Goal: Task Accomplishment & Management: Manage account settings

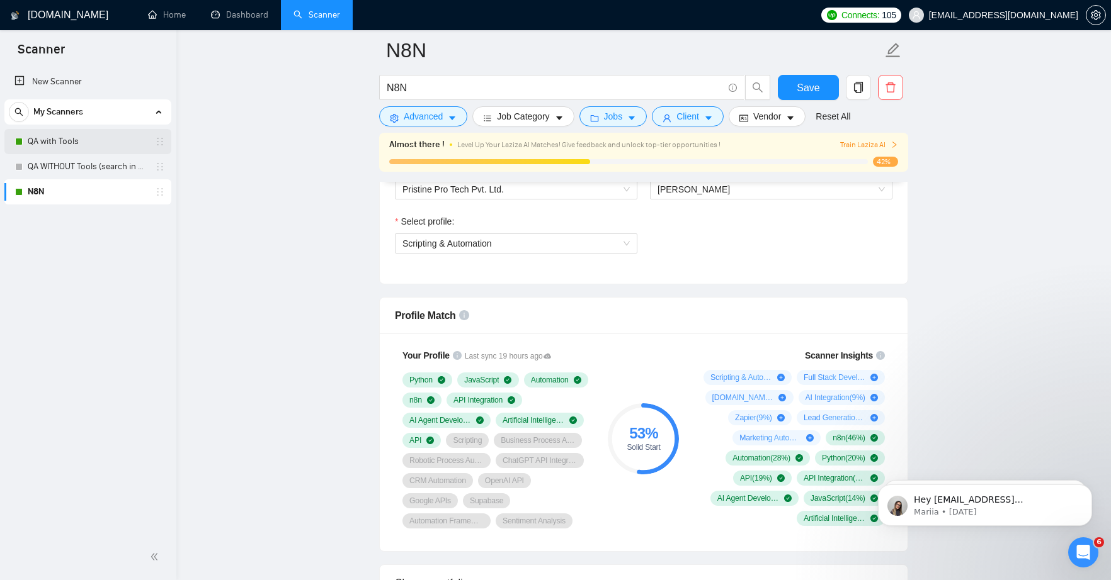
click at [87, 139] on link "QA with Tools" at bounding box center [88, 141] width 120 height 25
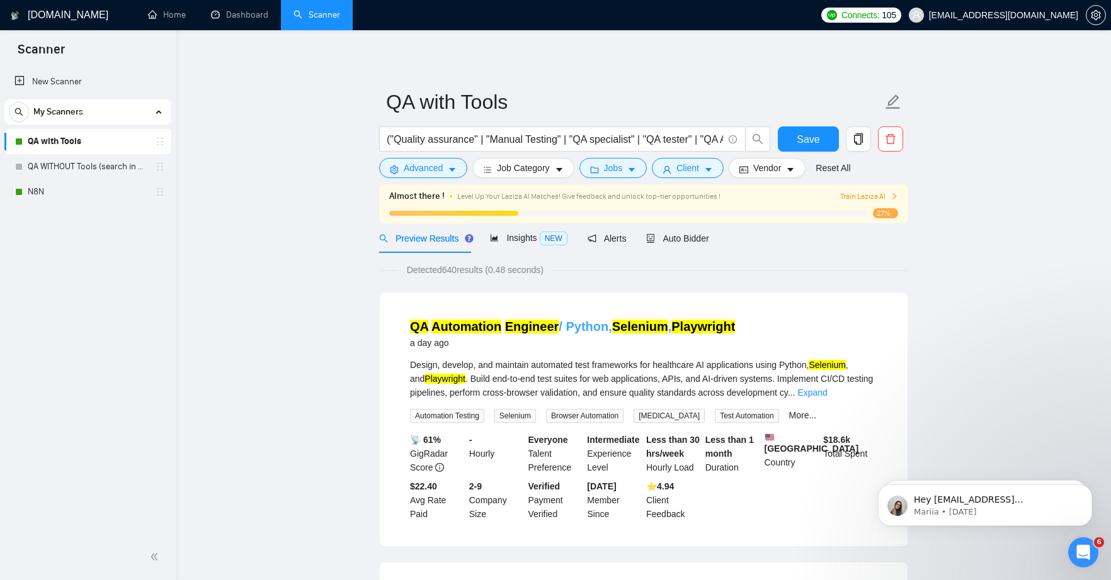
click at [534, 325] on mark "Engineer" at bounding box center [532, 327] width 54 height 14
click at [627, 169] on button "Jobs" at bounding box center [613, 168] width 68 height 20
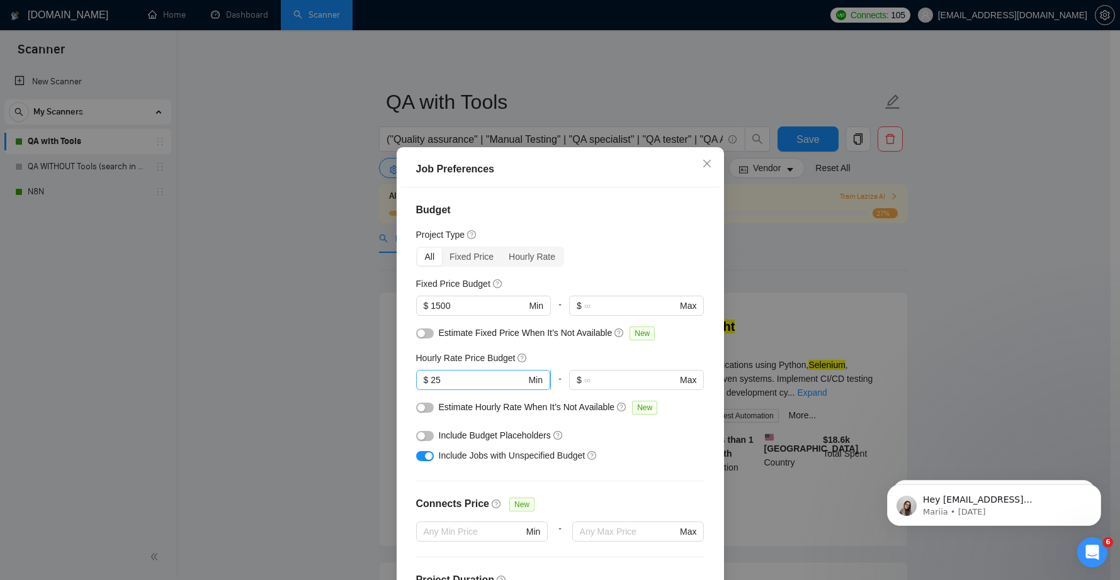
click at [434, 379] on input "25" at bounding box center [478, 380] width 95 height 14
drag, startPoint x: 430, startPoint y: 379, endPoint x: 436, endPoint y: 382, distance: 6.8
click at [436, 382] on input "25" at bounding box center [478, 380] width 95 height 14
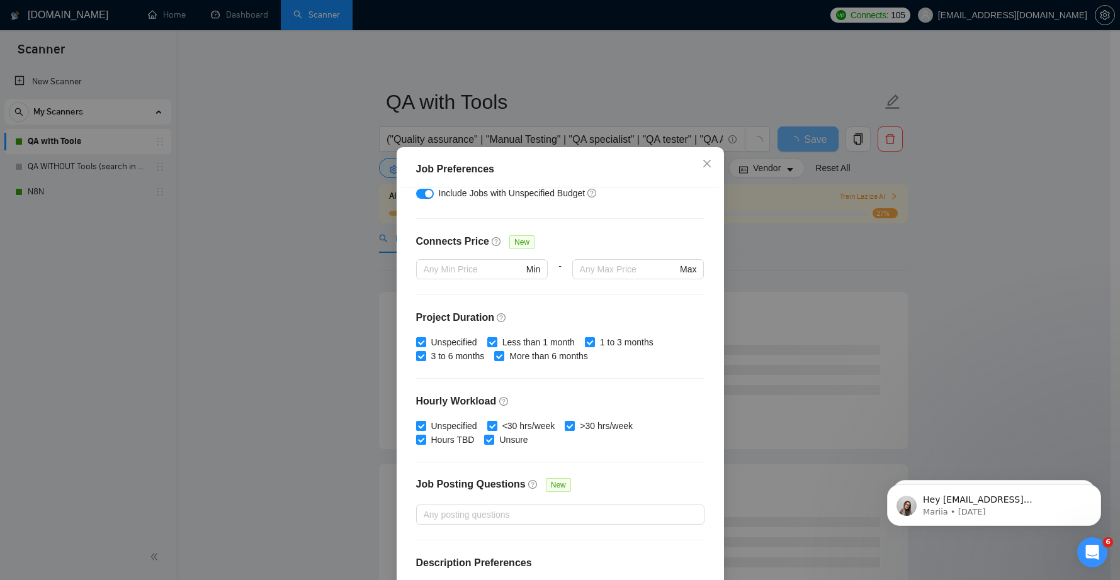
scroll to position [142, 0]
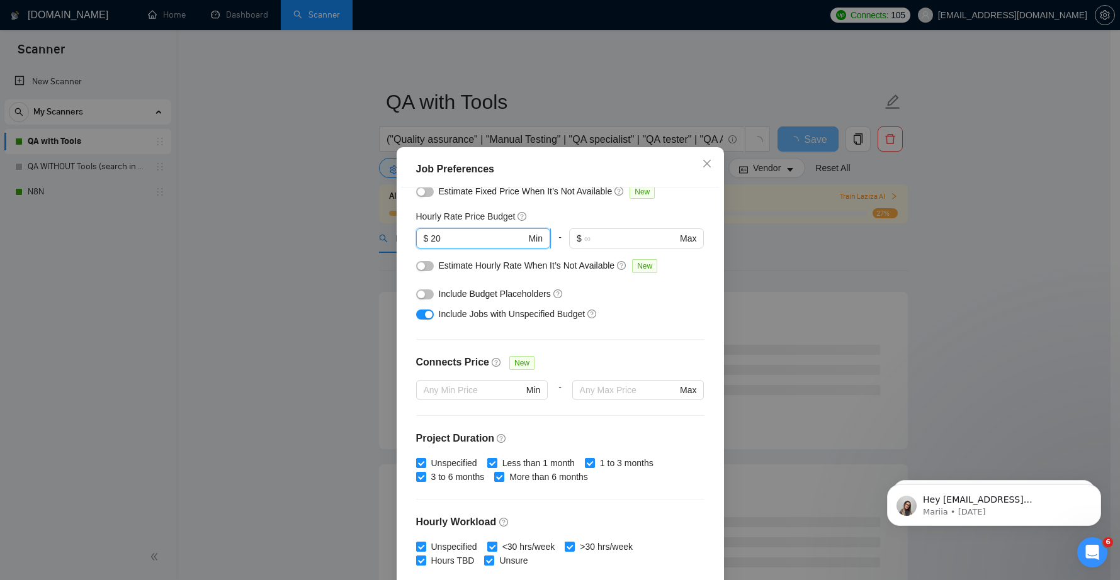
drag, startPoint x: 427, startPoint y: 237, endPoint x: 438, endPoint y: 242, distance: 11.0
click at [438, 242] on input "20" at bounding box center [478, 239] width 95 height 14
type input "18"
click at [409, 336] on div "Budget Project Type All Fixed Price Hourly Rate Fixed Price Budget $ 1500 Min -…" at bounding box center [560, 391] width 319 height 406
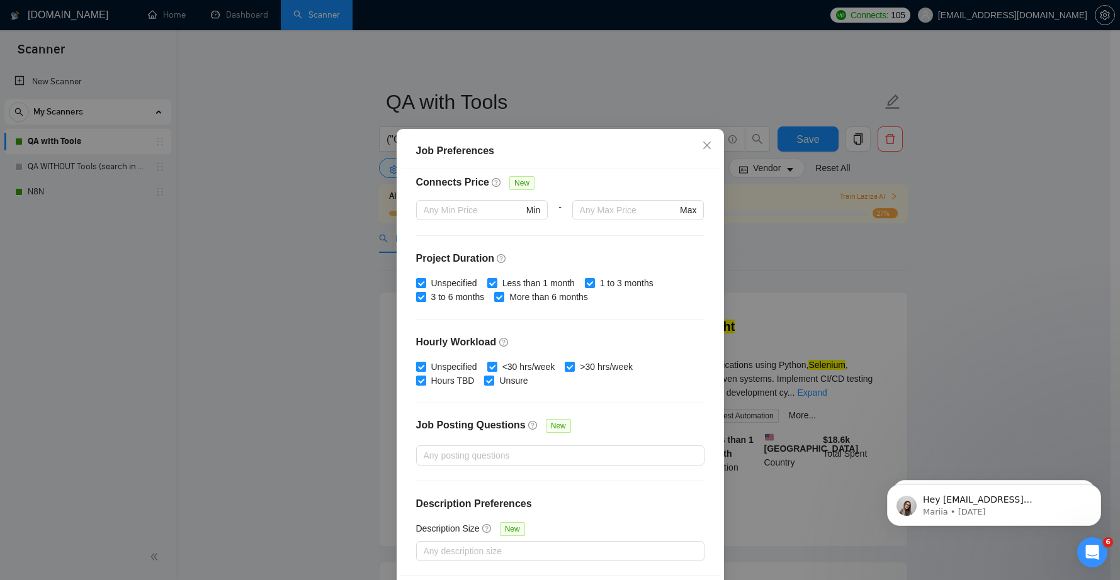
scroll to position [69, 0]
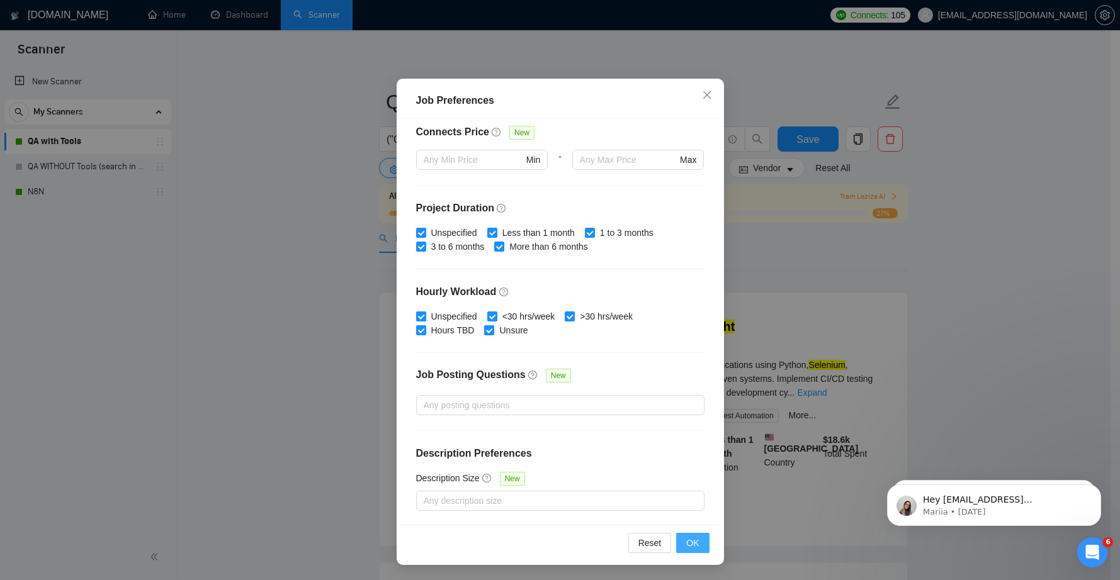
click at [686, 544] on span "OK" at bounding box center [692, 543] width 13 height 14
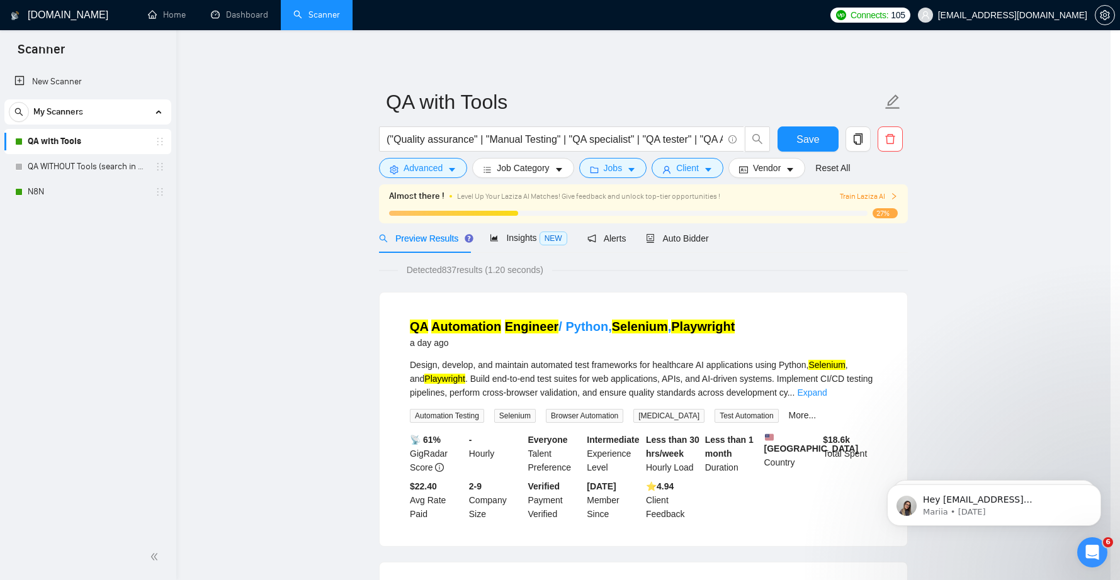
scroll to position [0, 0]
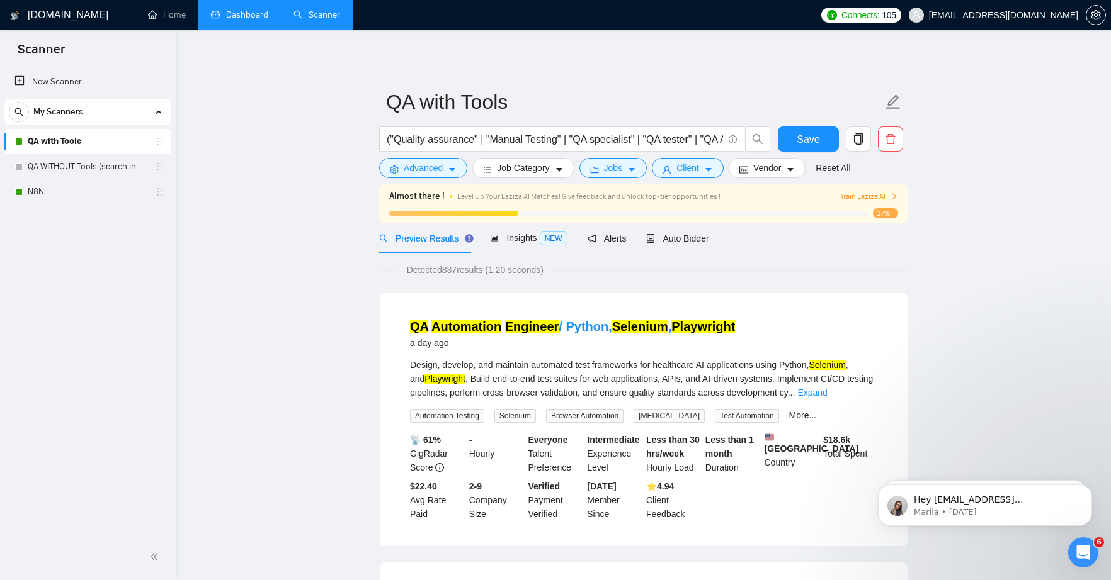
click at [244, 13] on link "Dashboard" at bounding box center [239, 14] width 57 height 11
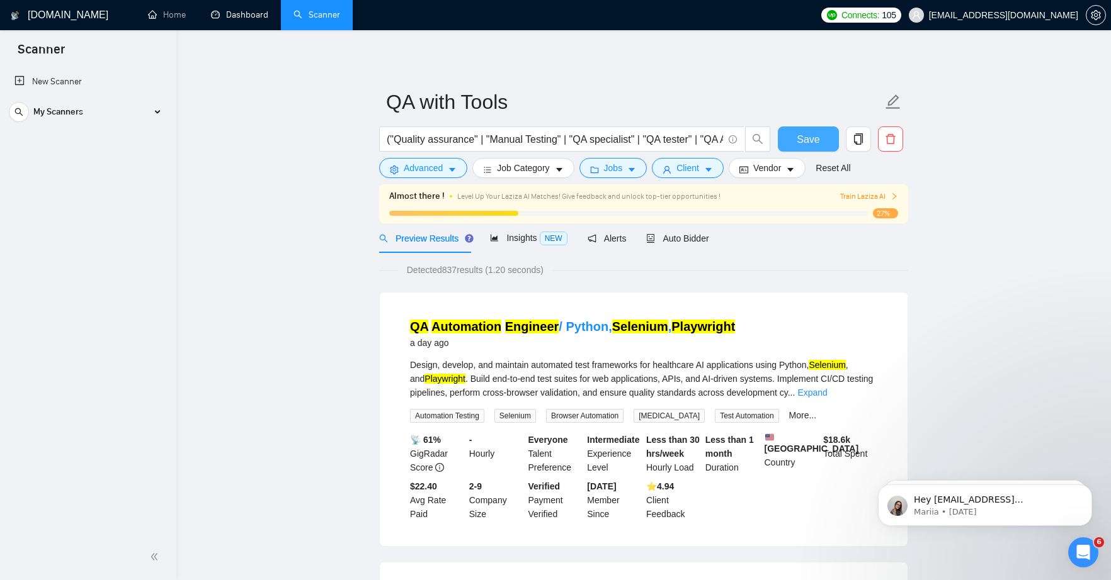
click at [802, 144] on span "Save" at bounding box center [807, 140] width 23 height 16
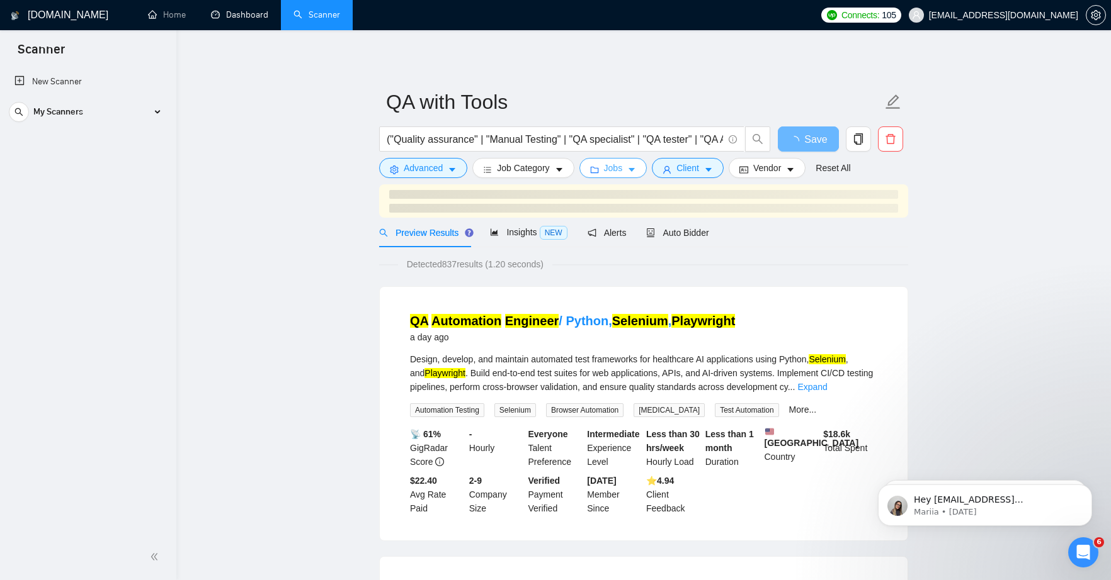
click at [614, 166] on span "Jobs" at bounding box center [613, 168] width 19 height 14
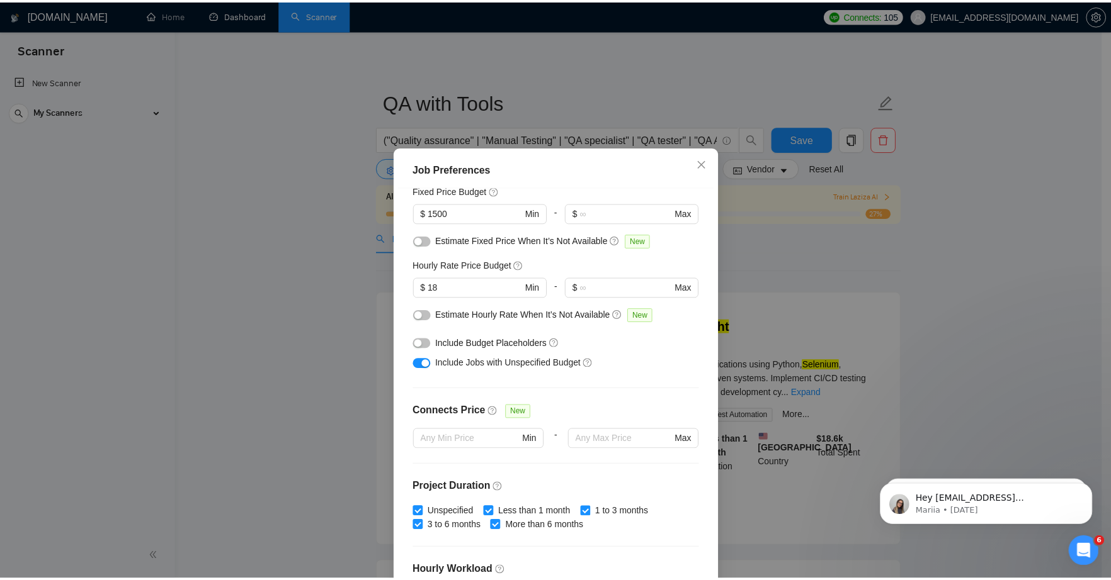
scroll to position [87, 0]
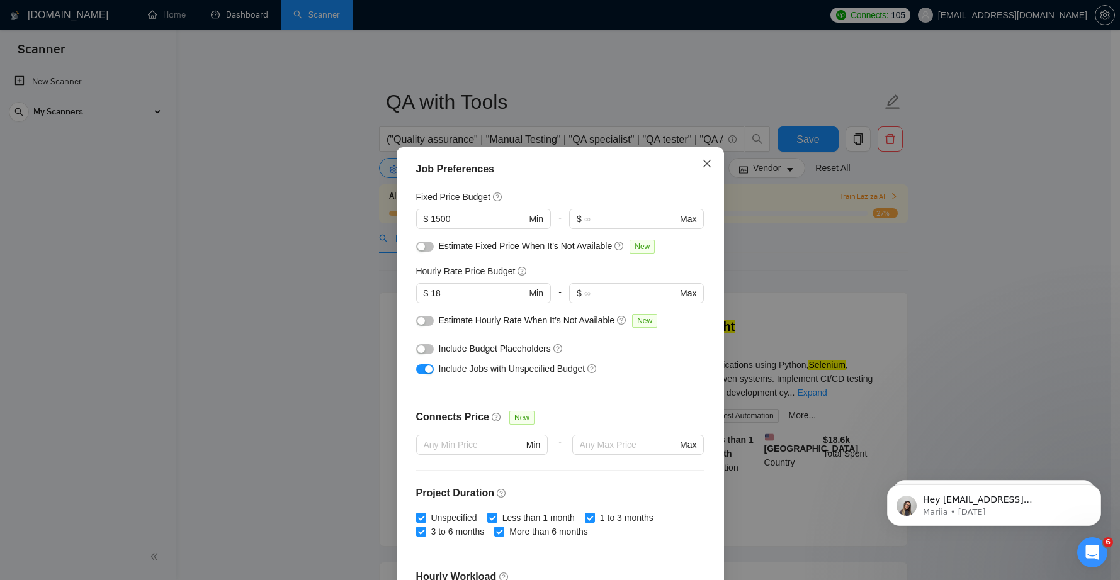
click at [703, 164] on icon "close" at bounding box center [707, 164] width 8 height 8
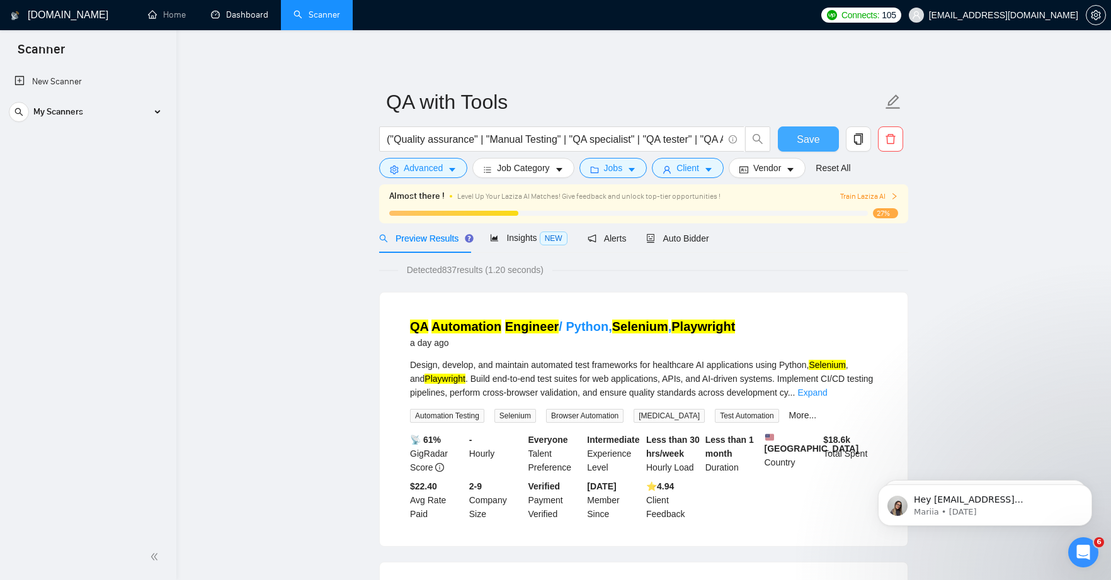
click at [818, 140] on span "Save" at bounding box center [807, 140] width 23 height 16
